Goal: Information Seeking & Learning: Find specific fact

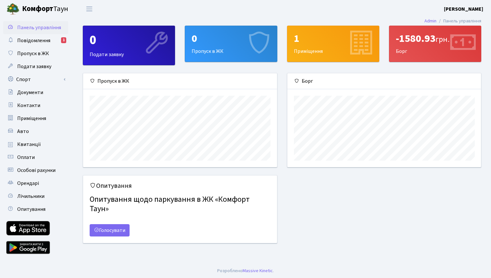
scroll to position [94, 193]
click at [46, 41] on span "Повідомлення" at bounding box center [33, 40] width 33 height 7
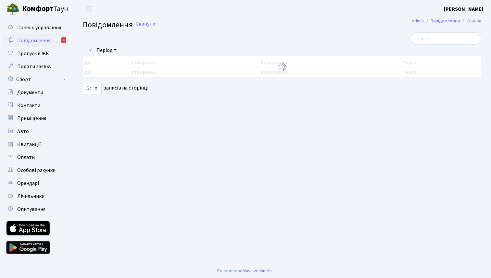
select select "25"
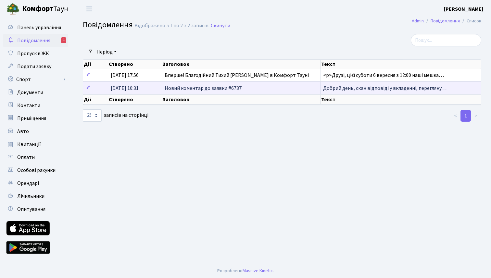
click at [332, 86] on span "Добрий день, скан відповіді у вкладенні, перегляну…" at bounding box center [384, 88] width 123 height 7
click at [345, 90] on span "Добрий день, скан відповіді у вкладенні, перегляну…" at bounding box center [384, 88] width 123 height 7
click at [355, 89] on span "Добрий день, скан відповіді у вкладенні, перегляну…" at bounding box center [384, 88] width 123 height 7
click at [392, 90] on span "Добрий день, скан відповіді у вкладенні, перегляну…" at bounding box center [384, 88] width 123 height 7
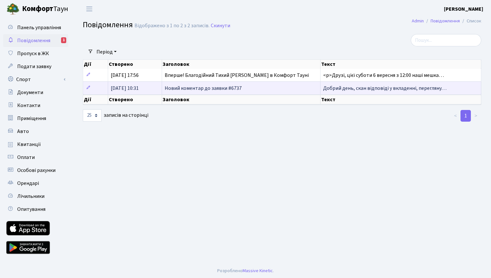
click at [439, 86] on span "Добрий день, скан відповіді у вкладенні, перегляну…" at bounding box center [384, 88] width 123 height 7
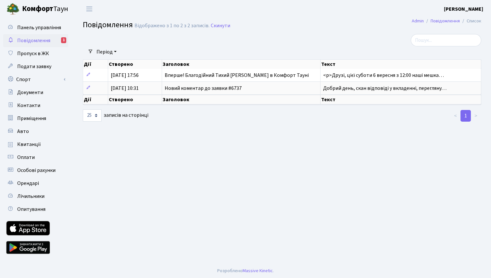
click at [344, 98] on th "Текст" at bounding box center [400, 100] width 161 height 10
click at [326, 100] on th "Текст" at bounding box center [400, 100] width 161 height 10
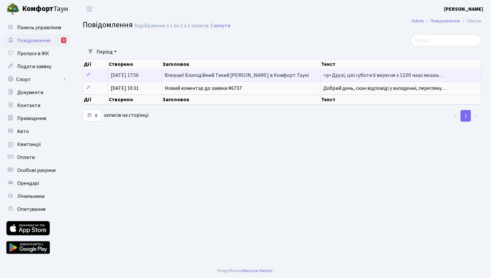
click at [353, 76] on span "<p>Друзі, цієї суботи 6 вересня з 12:00 наші мешка…" at bounding box center [383, 75] width 121 height 7
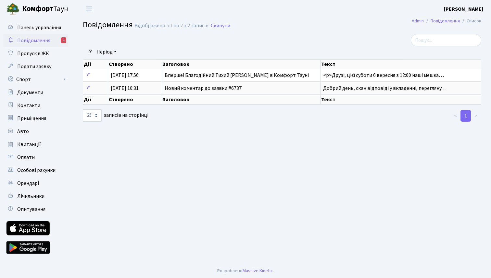
click at [21, 18] on div "Панель управління Повідомлення 1 Пропуск в ЖК Подати заявку Спорт Бронювання Ск…" at bounding box center [36, 140] width 73 height 245
click at [26, 27] on span "Панель управління" at bounding box center [39, 27] width 44 height 7
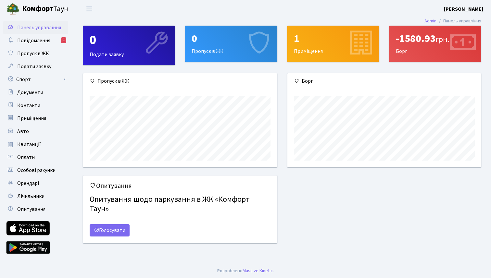
scroll to position [94, 193]
click at [418, 55] on div "-1580.93 грн. [GEOGRAPHIC_DATA]" at bounding box center [435, 44] width 92 height 36
click at [450, 43] on icon at bounding box center [462, 43] width 31 height 31
click at [418, 44] on div "-1580.93 грн." at bounding box center [435, 38] width 79 height 12
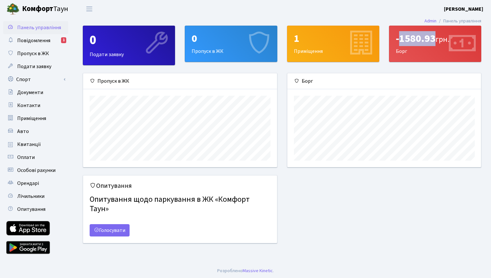
click at [435, 34] on div "-1580.93 грн." at bounding box center [435, 38] width 79 height 12
click at [432, 32] on div "-1580.93 грн." at bounding box center [435, 38] width 79 height 12
click at [38, 154] on link "Оплати" at bounding box center [35, 157] width 65 height 13
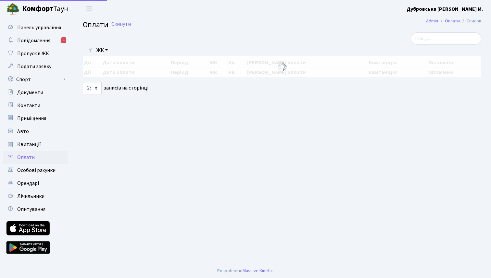
select select "25"
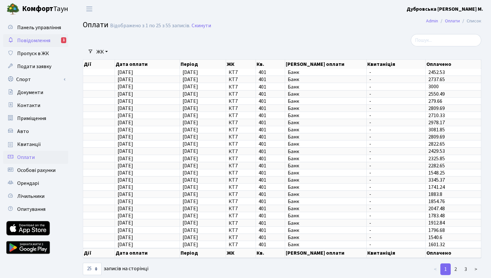
click at [51, 43] on link "Повідомлення 1" at bounding box center [35, 40] width 65 height 13
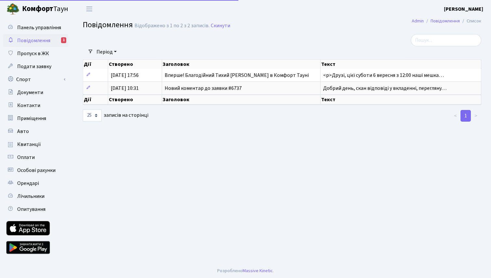
select select "25"
click at [38, 199] on span "Лічильники" at bounding box center [30, 196] width 27 height 7
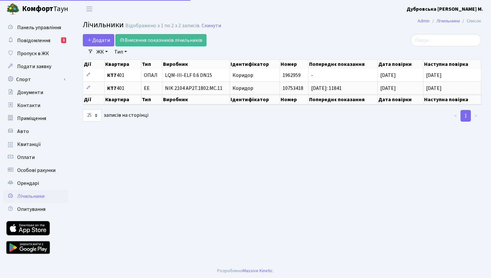
select select "25"
click at [47, 41] on span "Повідомлення" at bounding box center [33, 40] width 33 height 7
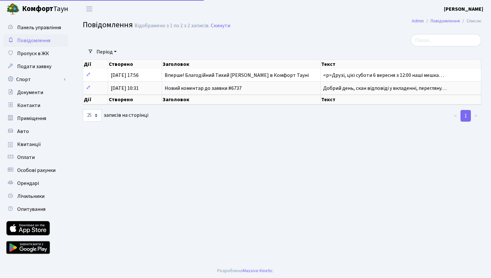
select select "25"
click at [38, 34] on link "Повідомлення" at bounding box center [35, 40] width 65 height 13
select select "25"
click at [38, 29] on span "Панель управління" at bounding box center [39, 27] width 44 height 7
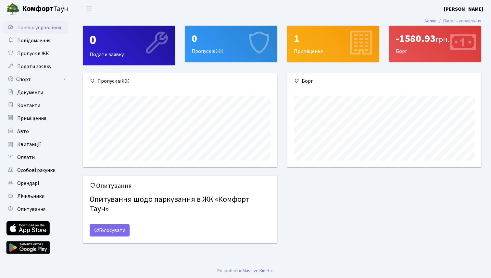
scroll to position [94, 193]
click at [434, 47] on div "-1580.93 грн. Борг" at bounding box center [435, 44] width 92 height 36
click at [29, 149] on link "Квитанції" at bounding box center [35, 144] width 65 height 13
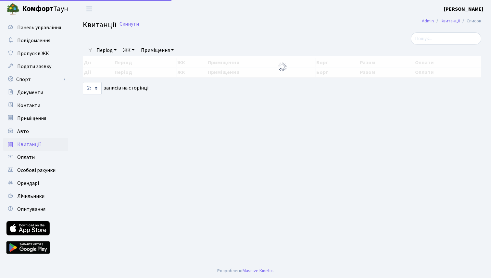
select select "25"
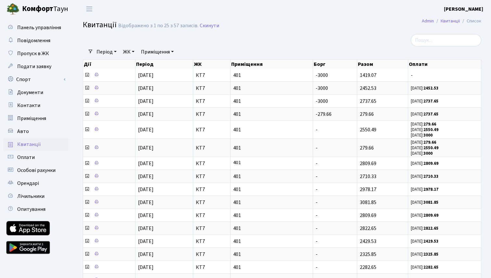
click at [101, 23] on span "Квитанції" at bounding box center [100, 24] width 34 height 11
click at [87, 29] on span "Квитанції" at bounding box center [100, 24] width 34 height 11
click at [89, 9] on span "Переключити навігацію" at bounding box center [89, 8] width 10 height 7
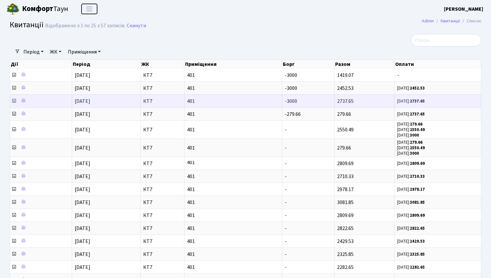
scroll to position [1, 0]
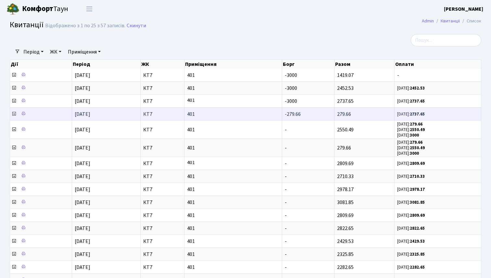
click at [13, 114] on icon at bounding box center [13, 113] width 5 height 5
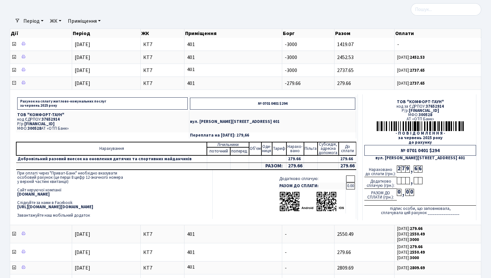
scroll to position [31, 0]
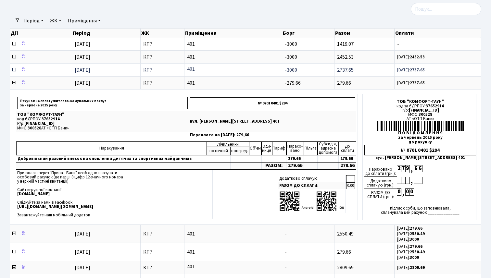
click at [13, 70] on icon at bounding box center [13, 69] width 5 height 5
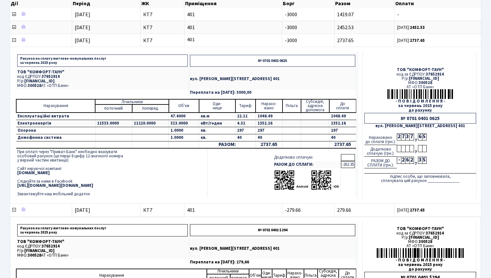
scroll to position [86, 0]
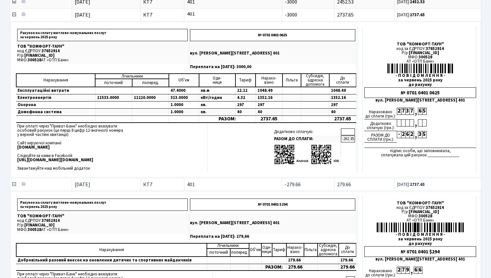
click at [13, 185] on icon at bounding box center [13, 184] width 5 height 5
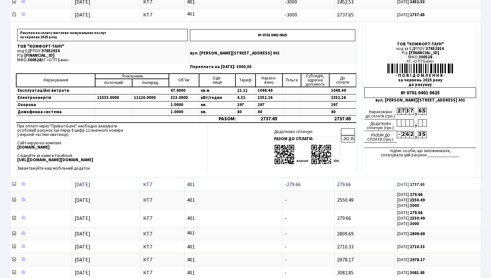
click at [13, 185] on icon at bounding box center [13, 184] width 5 height 5
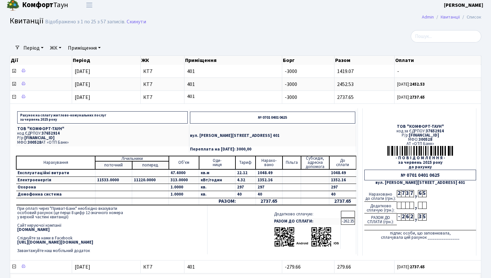
scroll to position [0, 0]
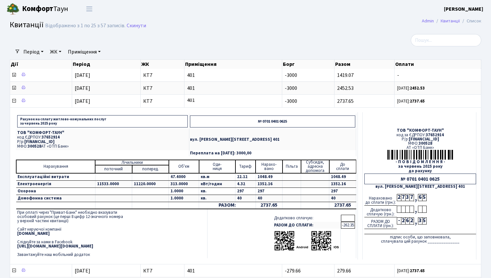
drag, startPoint x: 461, startPoint y: 140, endPoint x: 391, endPoint y: 141, distance: 70.1
click at [391, 141] on div "Р/р: UA063005280000026000000026495" at bounding box center [420, 139] width 112 height 4
click at [448, 145] on div "МФО: 300528" at bounding box center [420, 144] width 112 height 4
drag, startPoint x: 440, startPoint y: 146, endPoint x: 382, endPoint y: 139, distance: 58.2
click at [382, 139] on td "ТОВ "КОМФОРТ-ТАУН" код за ЄДРПОУ: 37652914 Р/р: UA063005280000026000000026495 М…" at bounding box center [420, 185] width 114 height 147
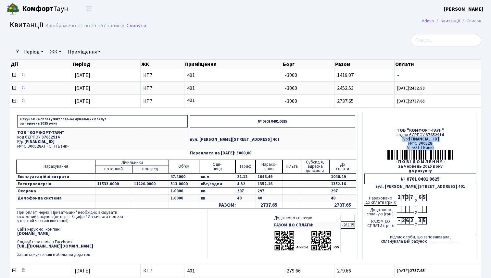
copy td "Р/р: UA063005280000026000000026495 МФО: 300528 АТ «ОТП Банк»"
click at [434, 127] on td "ТОВ "КОМФОРТ-ТАУН" код за ЄДРПОУ: 37652914 Р/р: UA063005280000026000000026495 М…" at bounding box center [420, 185] width 114 height 147
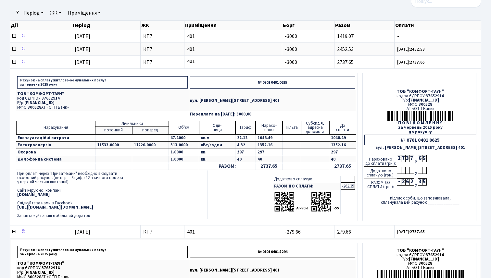
scroll to position [38, 0]
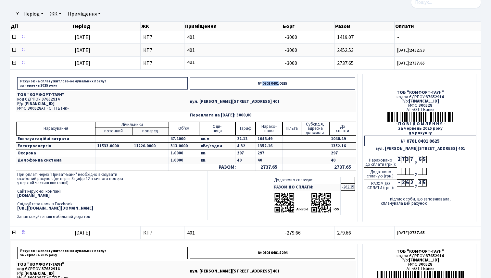
drag, startPoint x: 264, startPoint y: 81, endPoint x: 280, endPoint y: 86, distance: 17.0
click at [280, 86] on p "№ 0701 0401 0625" at bounding box center [272, 84] width 165 height 12
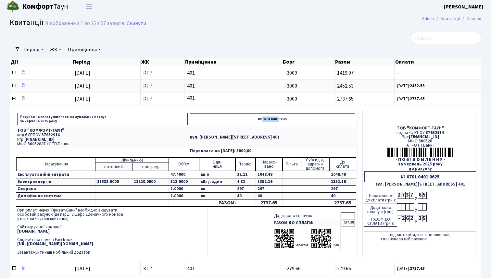
scroll to position [0, 0]
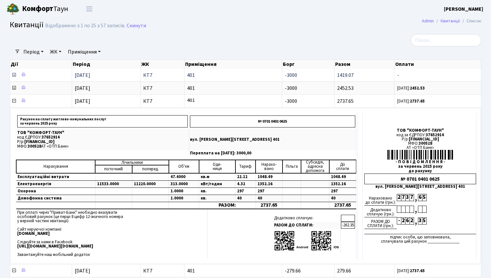
click at [16, 74] on icon at bounding box center [13, 74] width 5 height 5
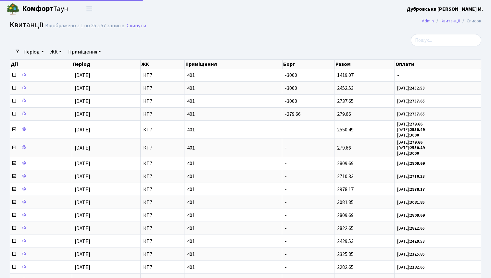
select select "25"
click at [22, 28] on span "Квитанції" at bounding box center [27, 24] width 34 height 11
click at [40, 7] on b "Комфорт" at bounding box center [37, 9] width 31 height 10
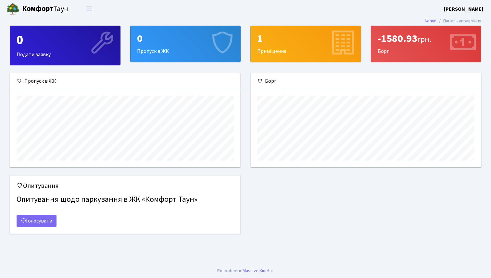
scroll to position [94, 230]
click at [421, 42] on span "грн." at bounding box center [424, 39] width 14 height 11
click at [19, 8] on img at bounding box center [12, 9] width 13 height 13
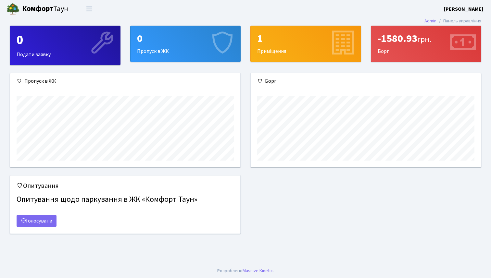
scroll to position [94, 230]
click at [90, 10] on span "Переключити навігацію" at bounding box center [89, 8] width 10 height 7
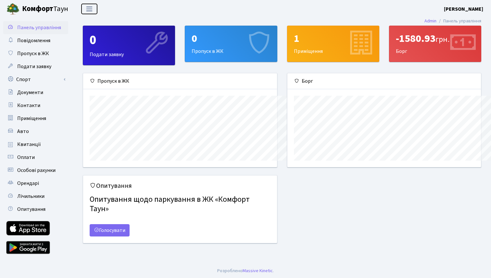
scroll to position [324460, 324360]
click at [31, 147] on span "Квитанції" at bounding box center [29, 144] width 24 height 7
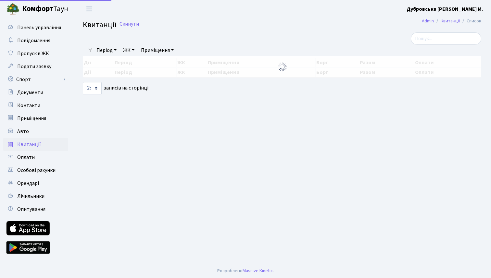
select select "25"
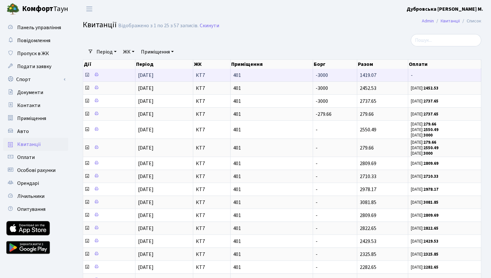
click at [87, 74] on icon at bounding box center [86, 74] width 5 height 5
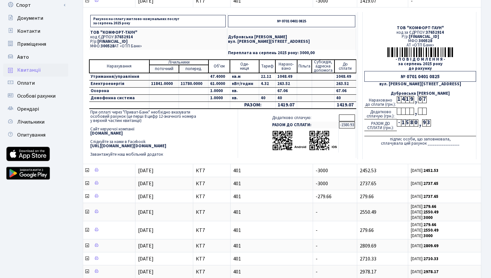
scroll to position [83, 0]
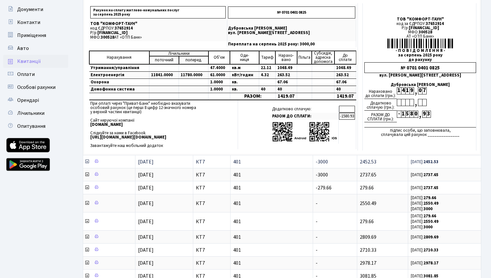
click at [87, 161] on icon at bounding box center [86, 161] width 5 height 5
click at [86, 161] on icon at bounding box center [86, 161] width 5 height 5
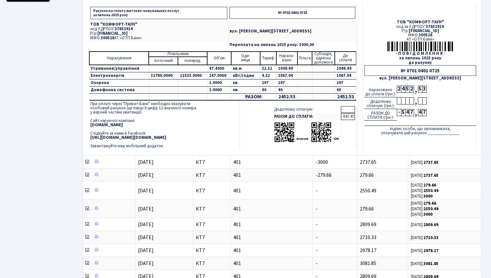
scroll to position [275, 0]
